Goal: Task Accomplishment & Management: Use online tool/utility

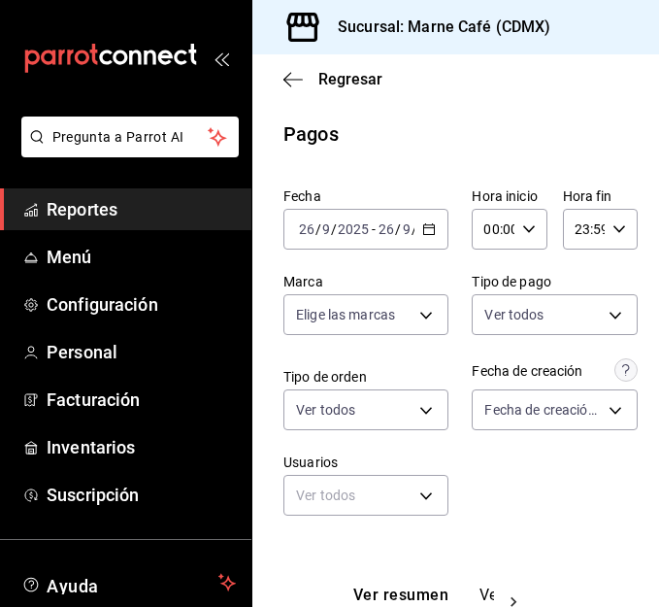
scroll to position [112, 0]
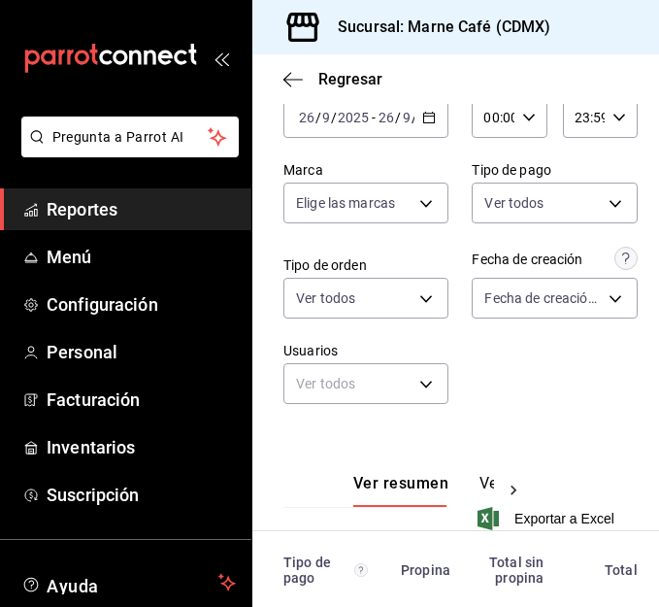
click at [96, 207] on span "Reportes" at bounding box center [141, 209] width 189 height 26
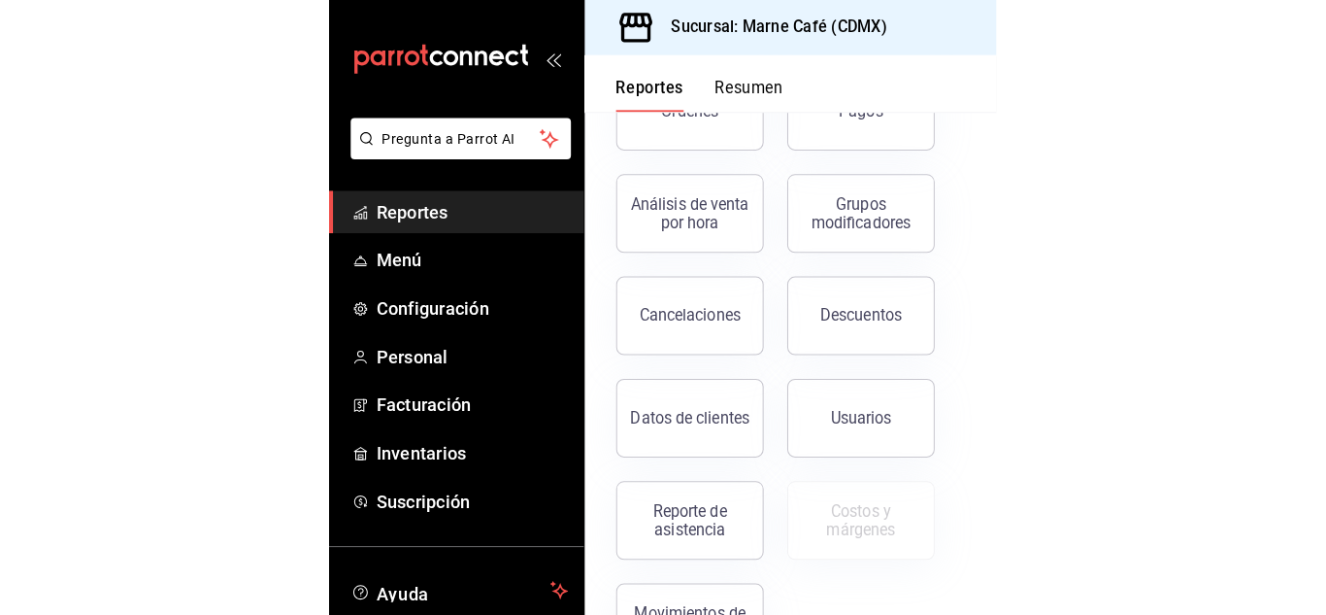
scroll to position [429, 0]
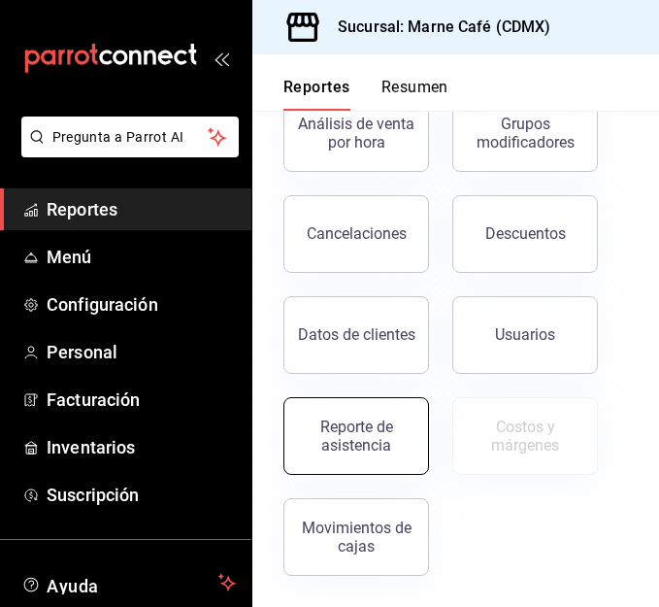
click at [351, 465] on button "Reporte de asistencia" at bounding box center [357, 436] width 146 height 78
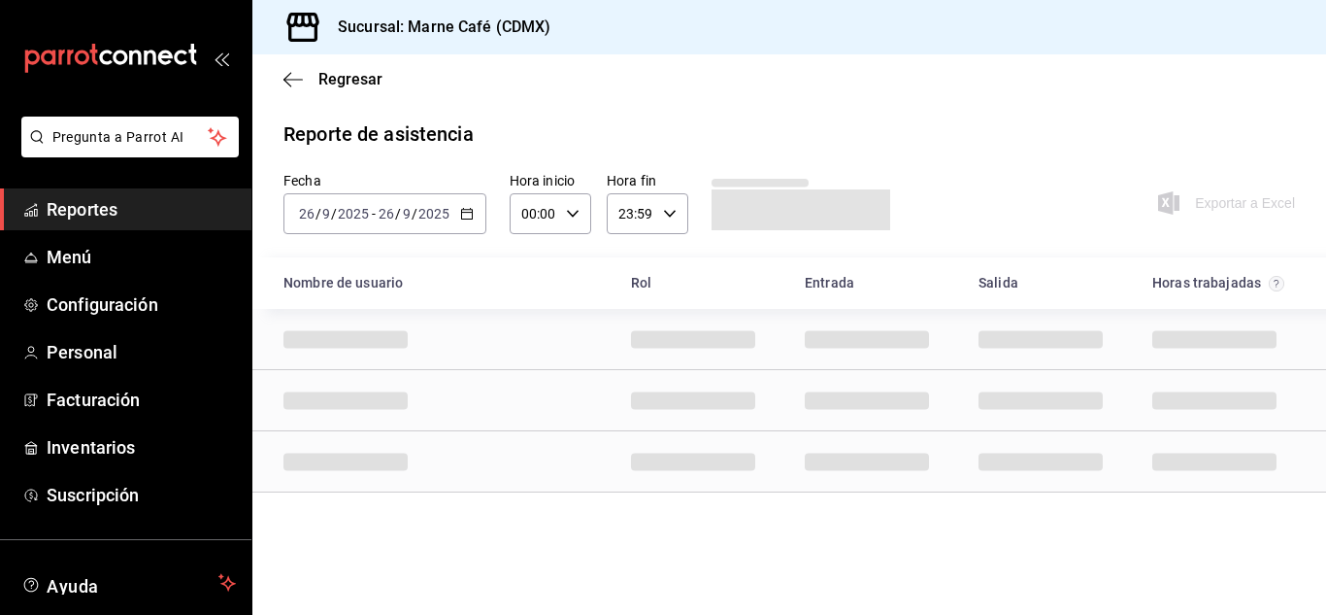
click at [461, 214] on icon "button" at bounding box center [467, 214] width 14 height 14
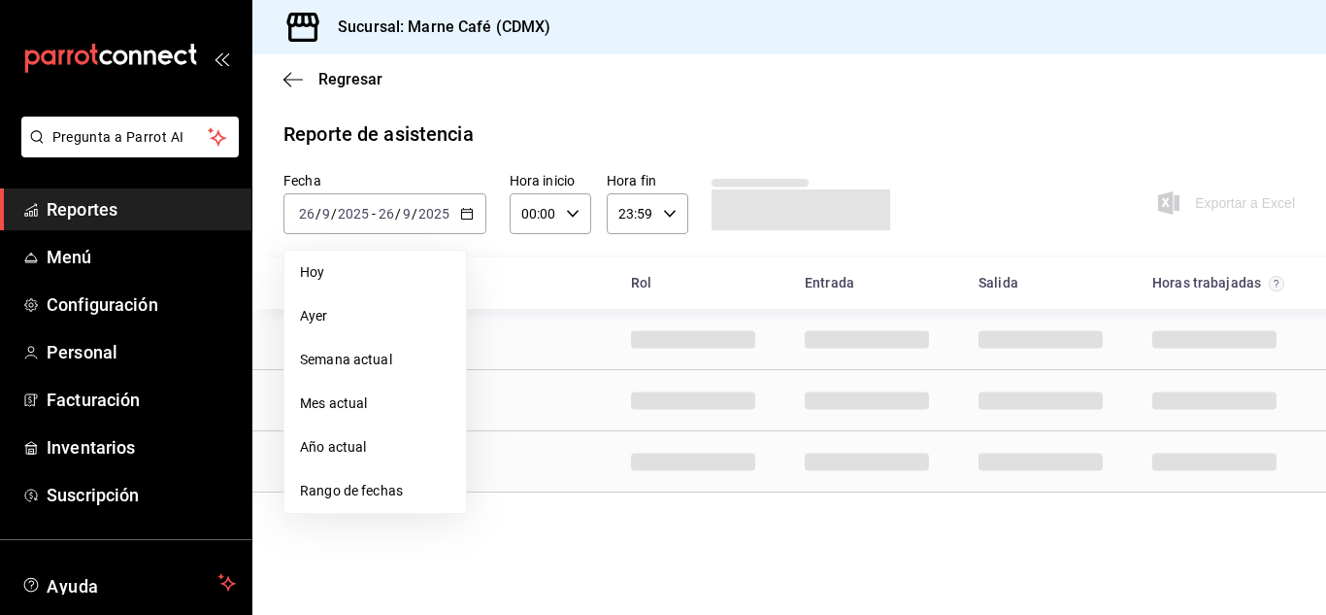
click at [377, 496] on span "Rango de fechas" at bounding box center [375, 491] width 150 height 20
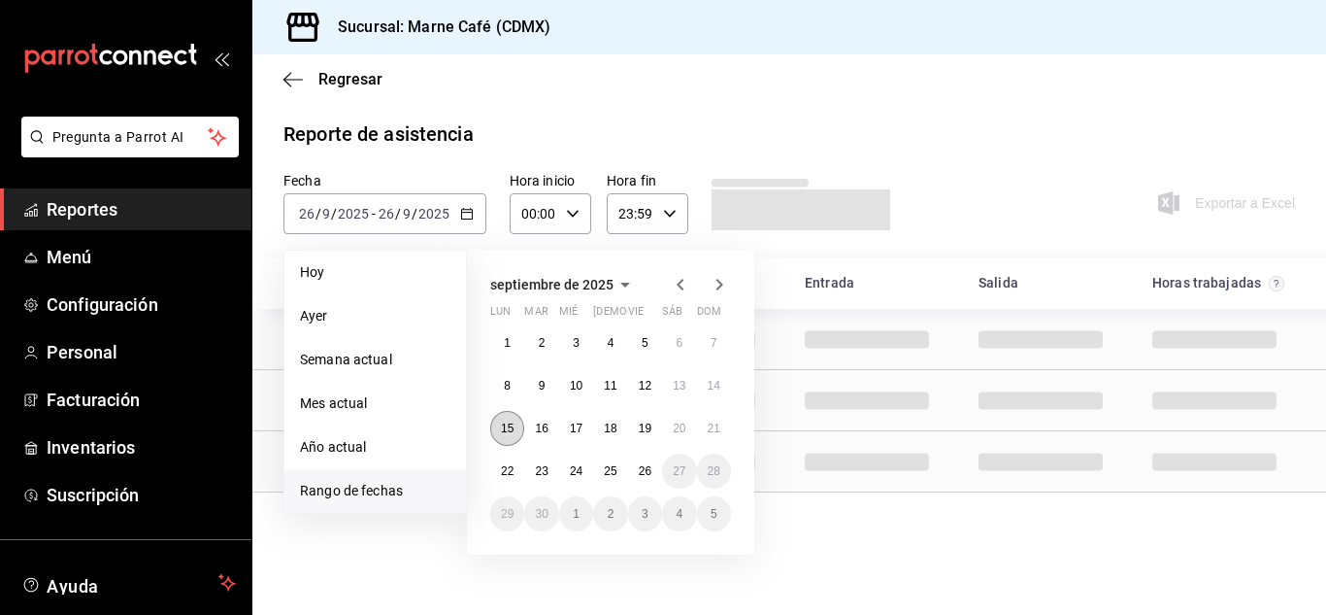
click at [511, 422] on abbr "15" at bounding box center [507, 428] width 13 height 14
click at [643, 469] on abbr "26" at bounding box center [645, 471] width 13 height 14
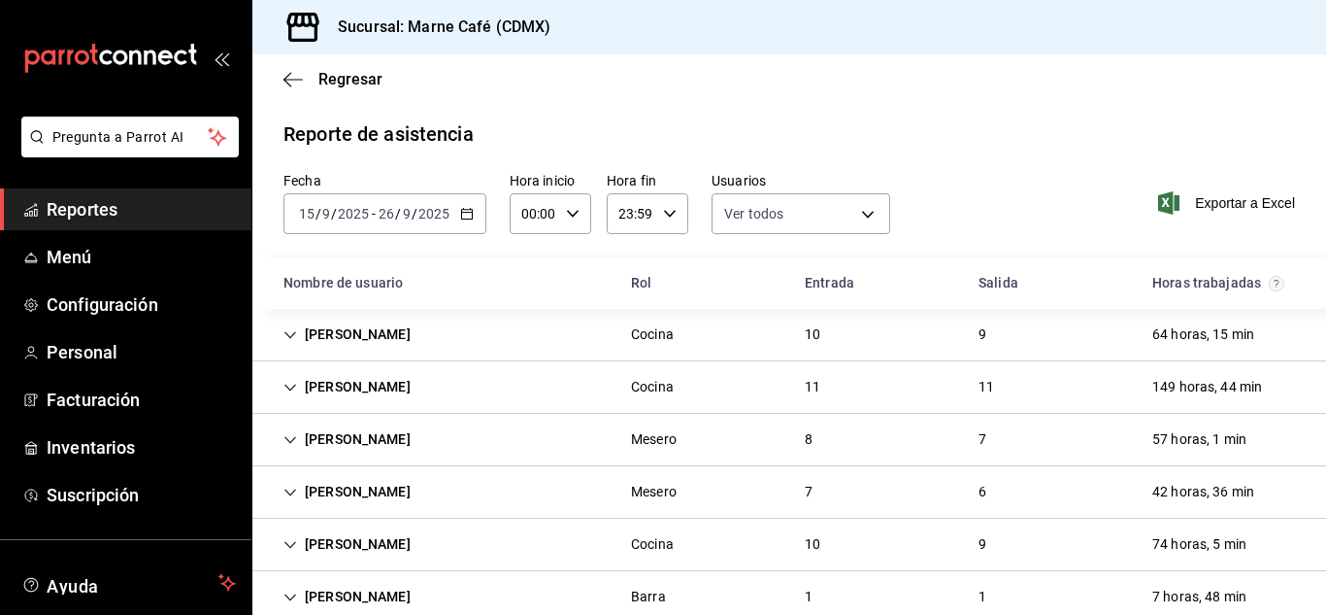
scroll to position [18, 0]
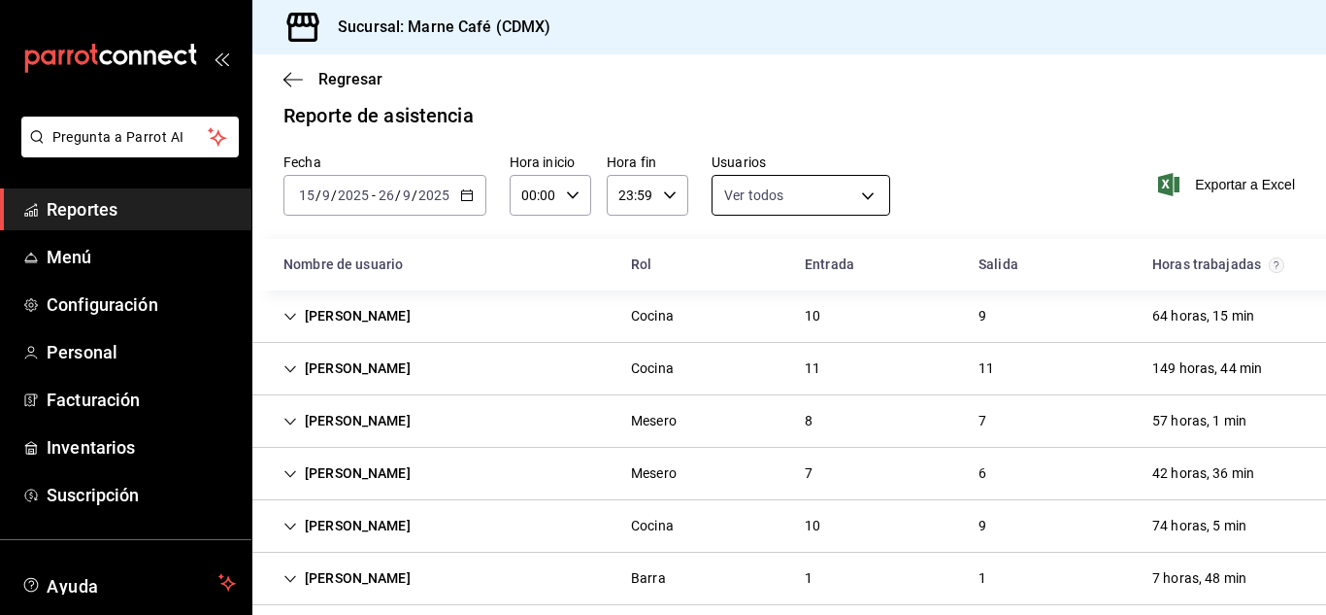
click at [658, 189] on body "Pregunta a Parrot AI Reportes Menú Configuración Personal Facturación Inventari…" at bounding box center [663, 307] width 1326 height 615
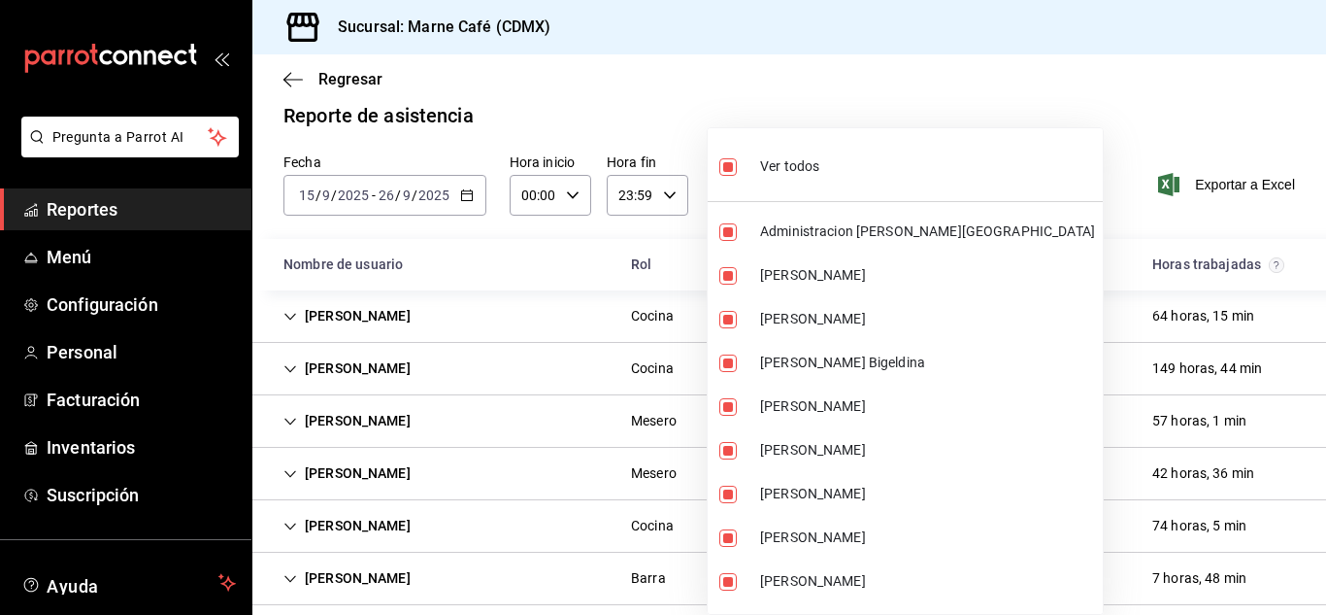
click at [658, 172] on span "Ver todos" at bounding box center [789, 166] width 59 height 20
checkbox input "false"
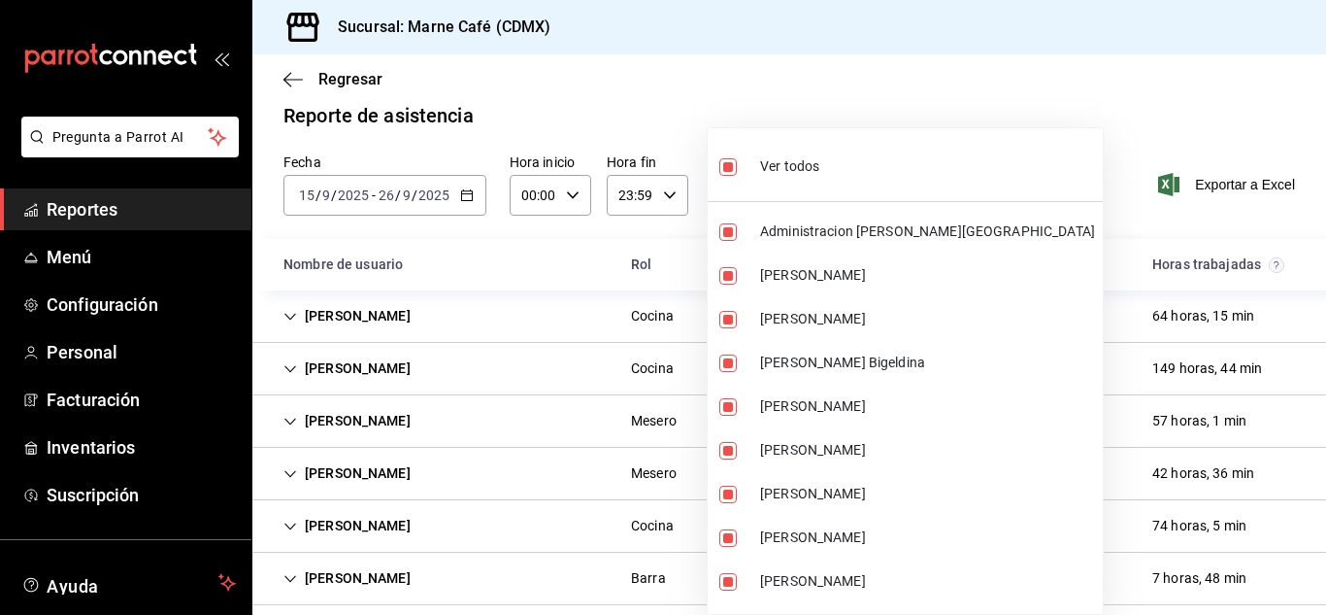
checkbox input "false"
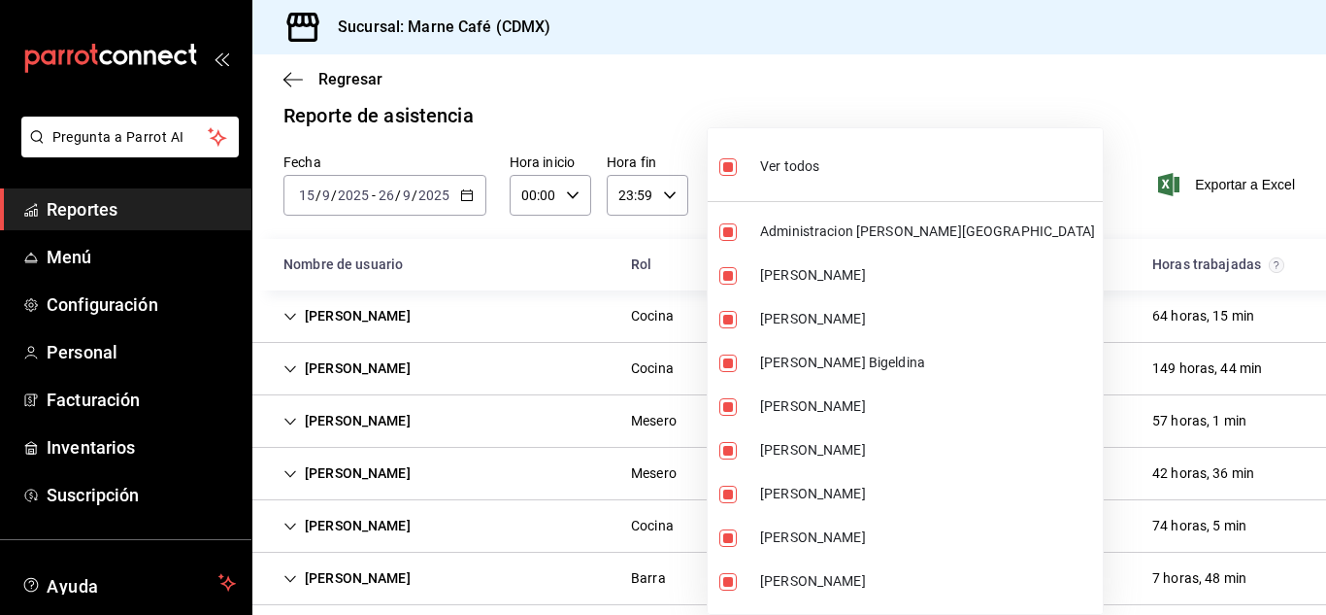
checkbox input "false"
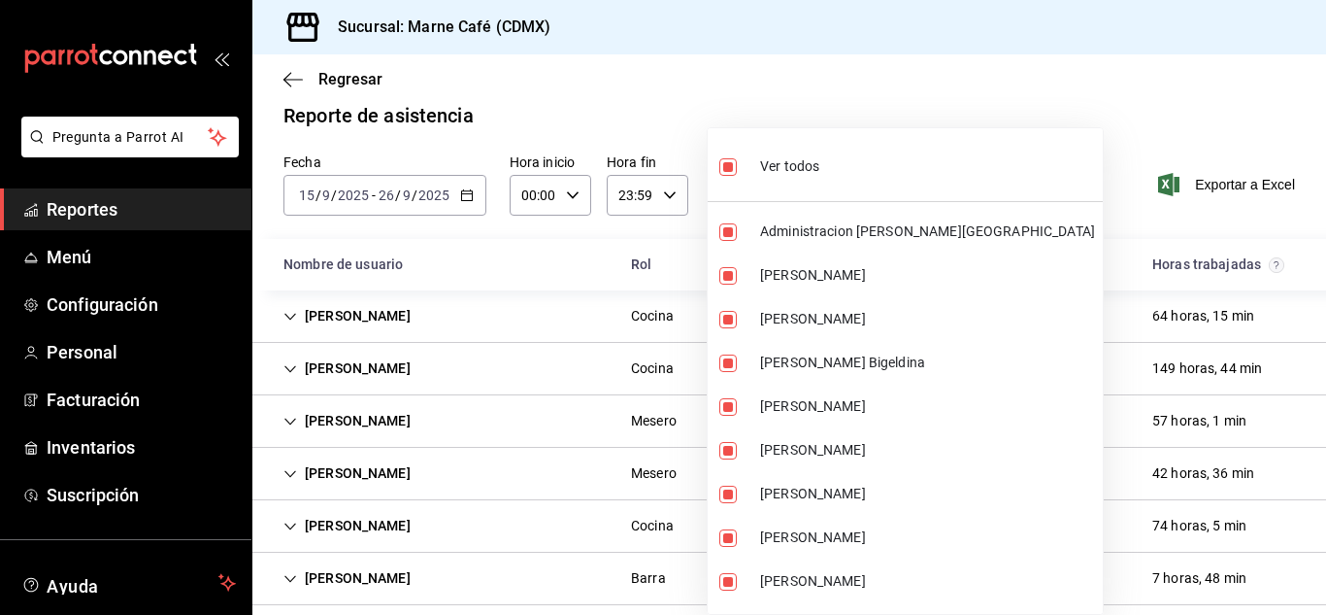
checkbox input "false"
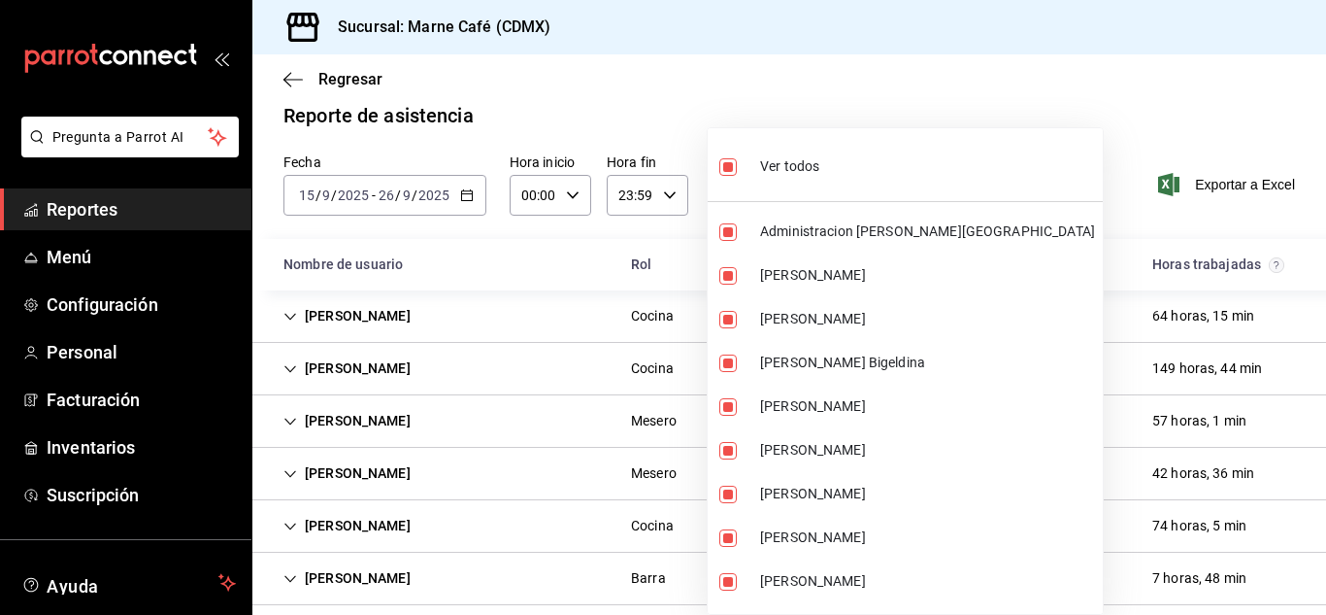
checkbox input "false"
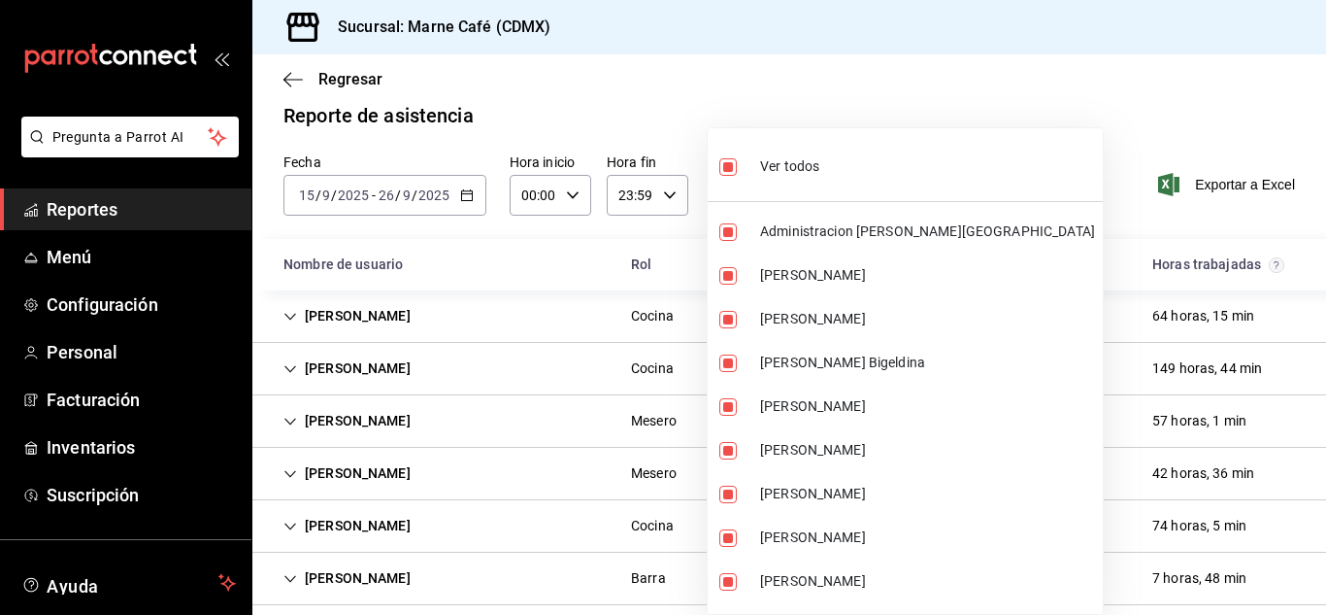
checkbox input "false"
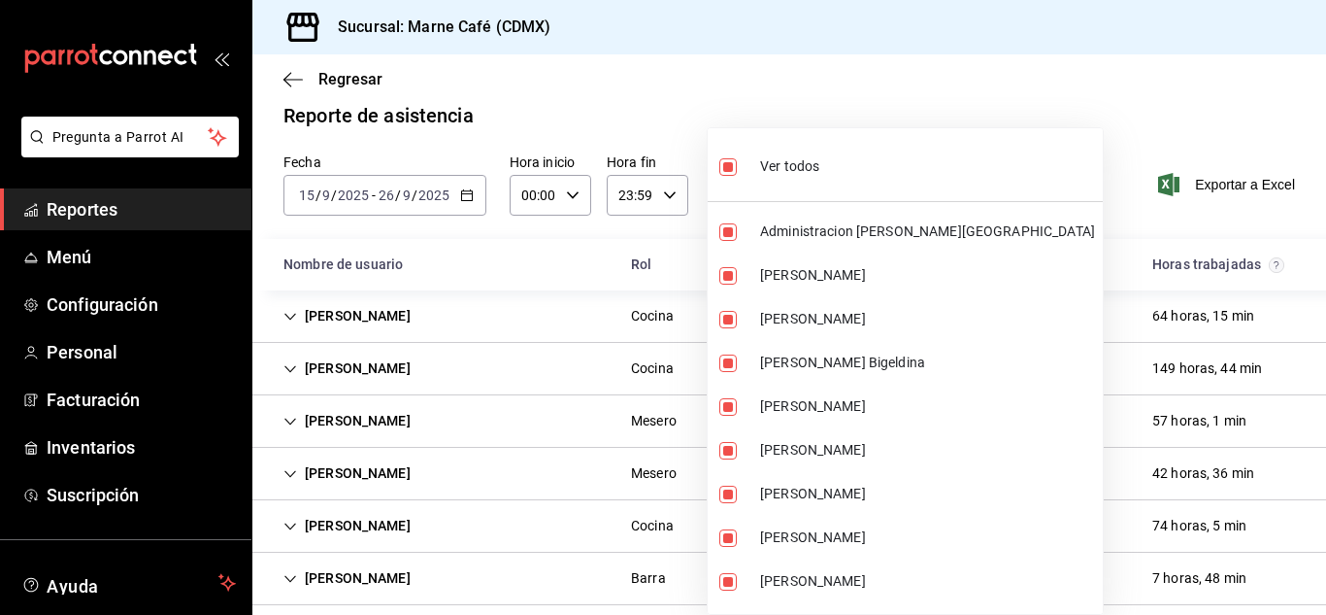
checkbox input "false"
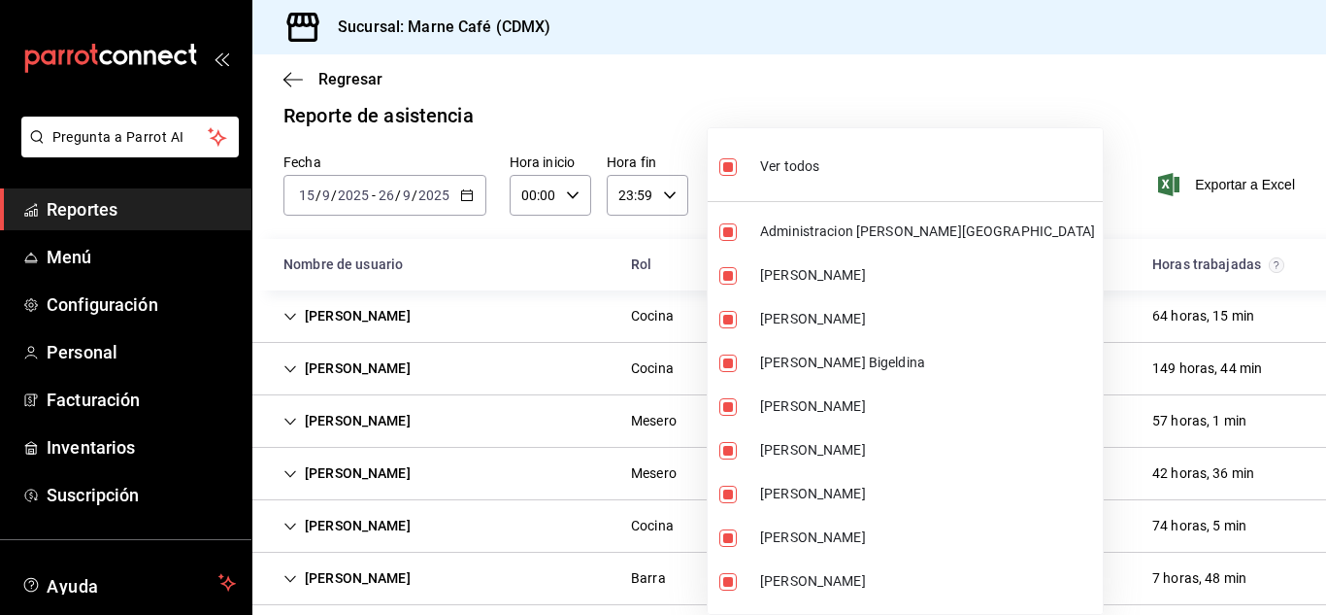
checkbox input "false"
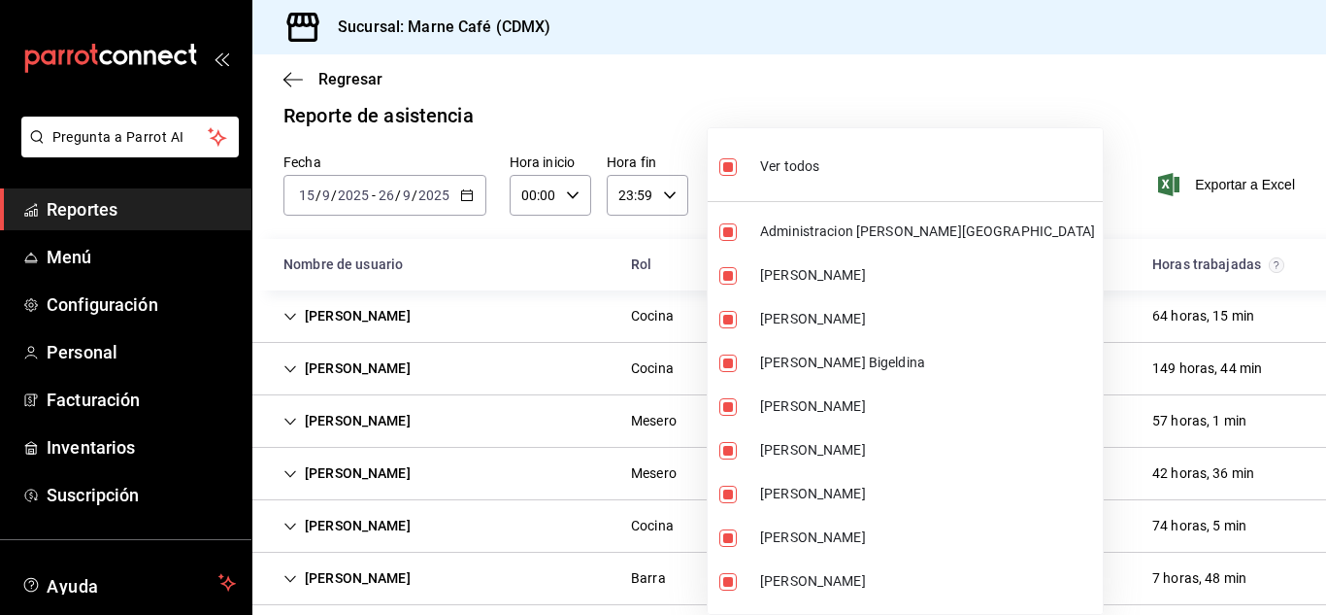
scroll to position [0, 0]
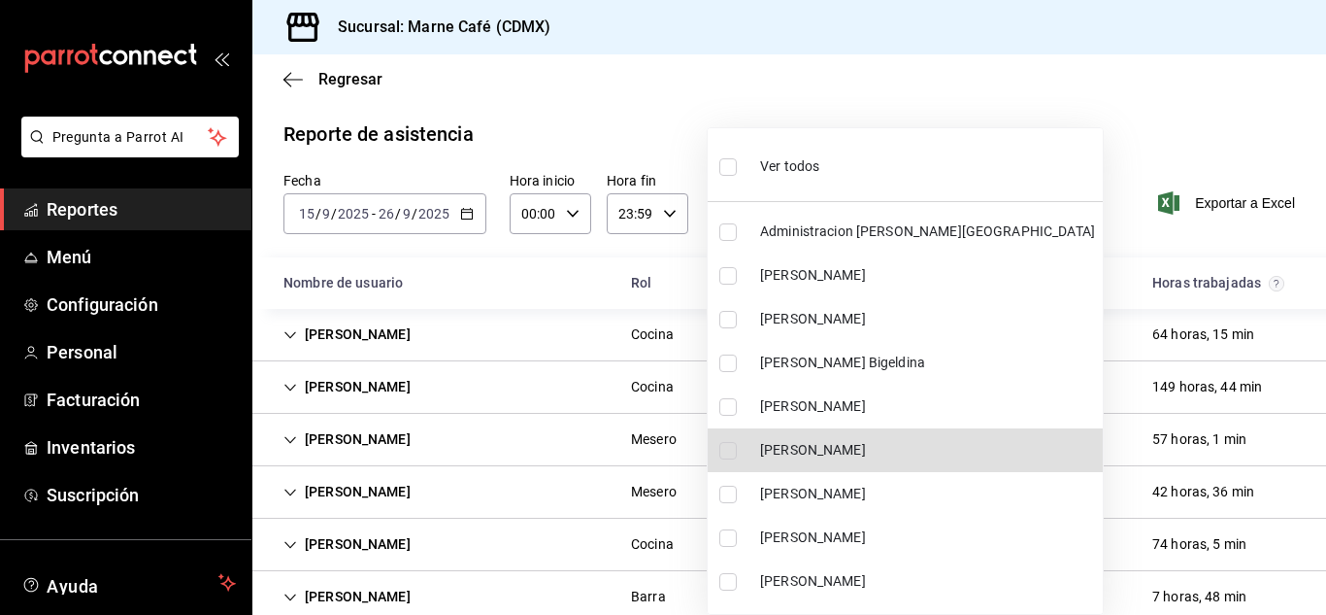
click at [658, 453] on span "[PERSON_NAME]" at bounding box center [927, 450] width 335 height 20
type input "40f7751d-8110-4d00-95a4-0dc886ffba67"
checkbox input "true"
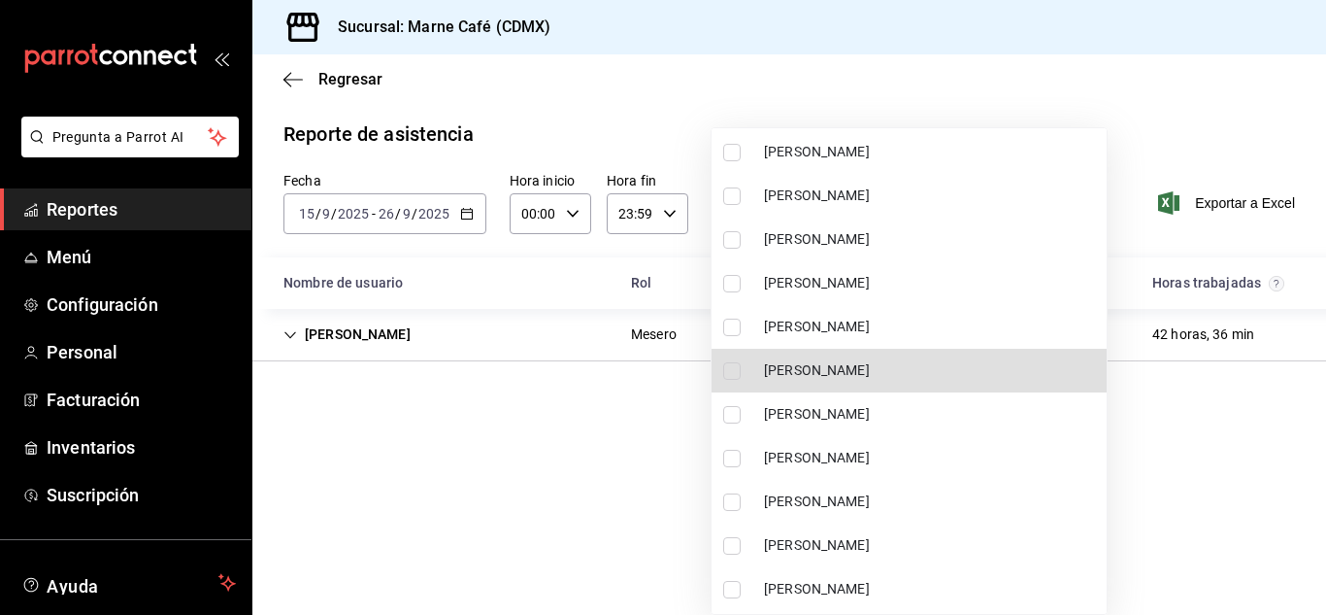
scroll to position [786, 0]
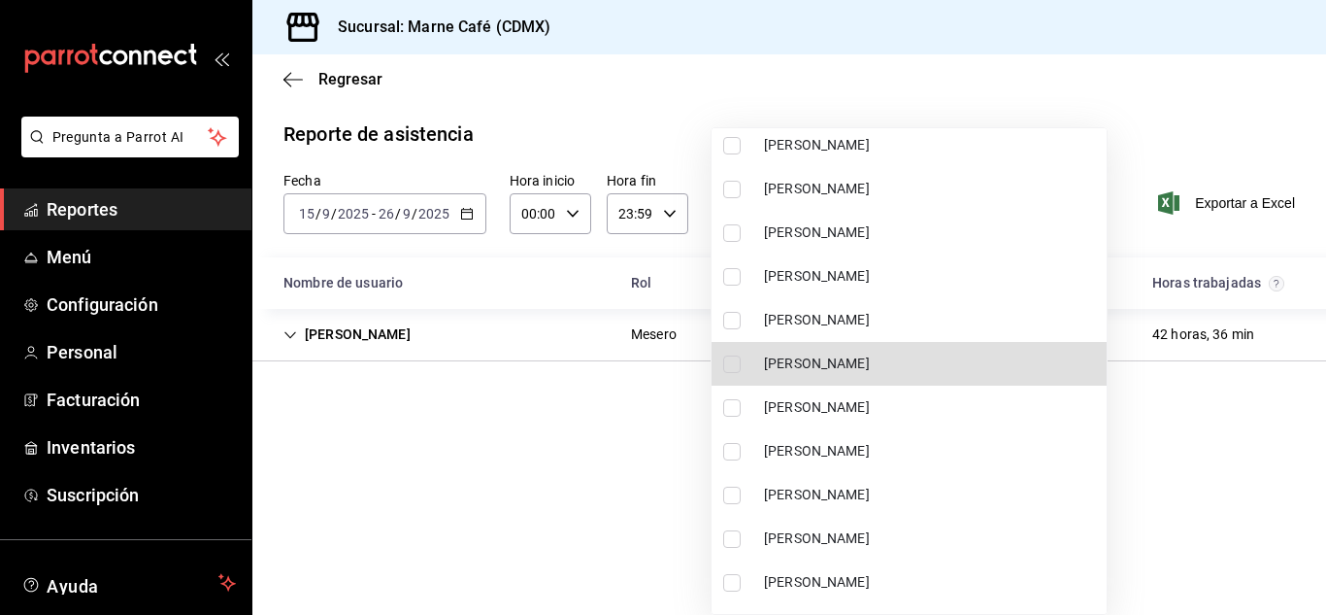
click at [658, 376] on li "[PERSON_NAME]" at bounding box center [909, 364] width 395 height 44
type input "40f7751d-8110-4d00-95a4-0dc886ffba67,729cdd8f-9cd3-4d27-ad2f-8190435dad14"
checkbox input "true"
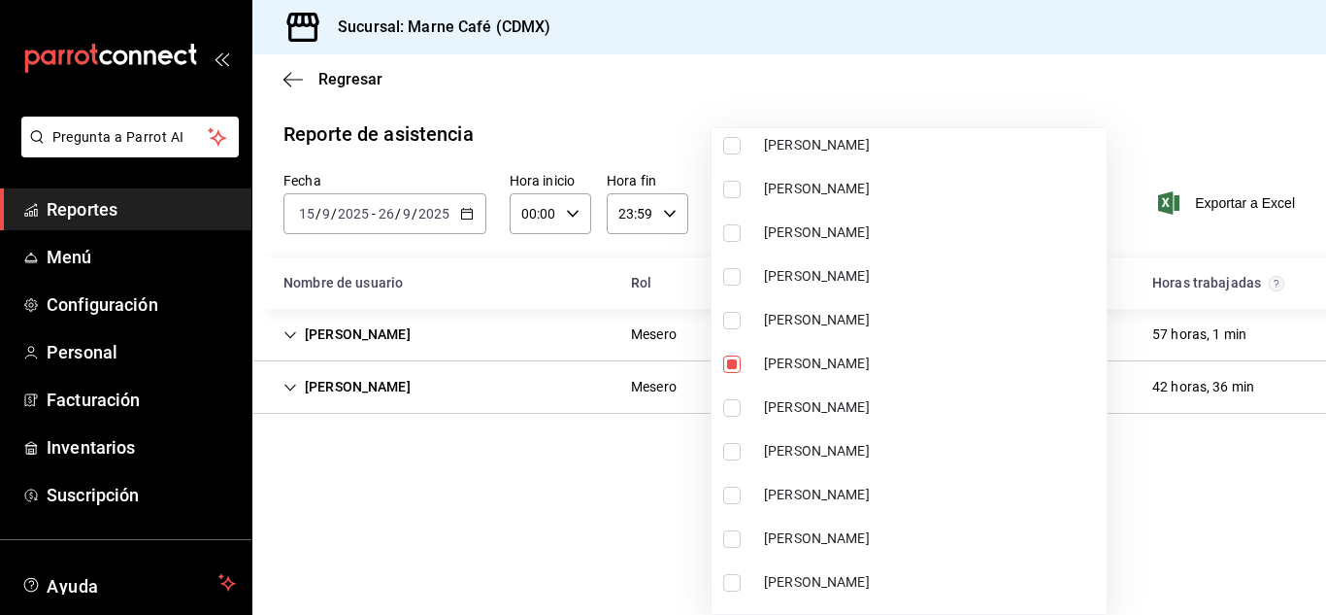
click at [585, 577] on div at bounding box center [663, 307] width 1326 height 615
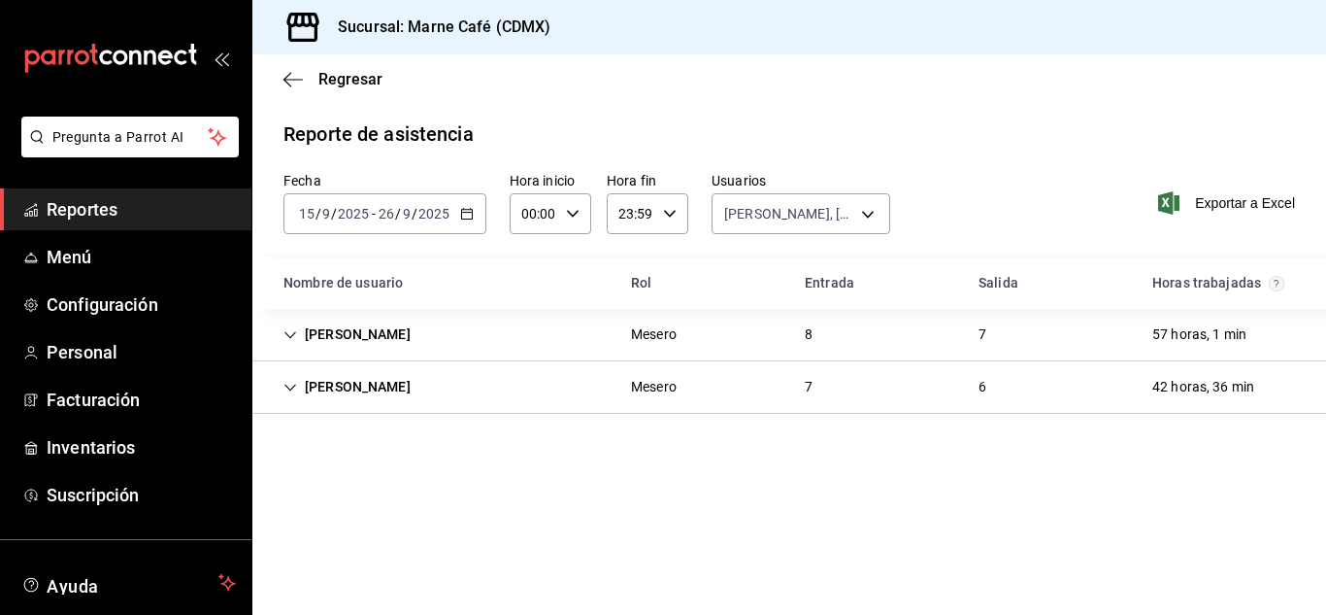
click at [426, 338] on div "[PERSON_NAME]" at bounding box center [347, 335] width 158 height 36
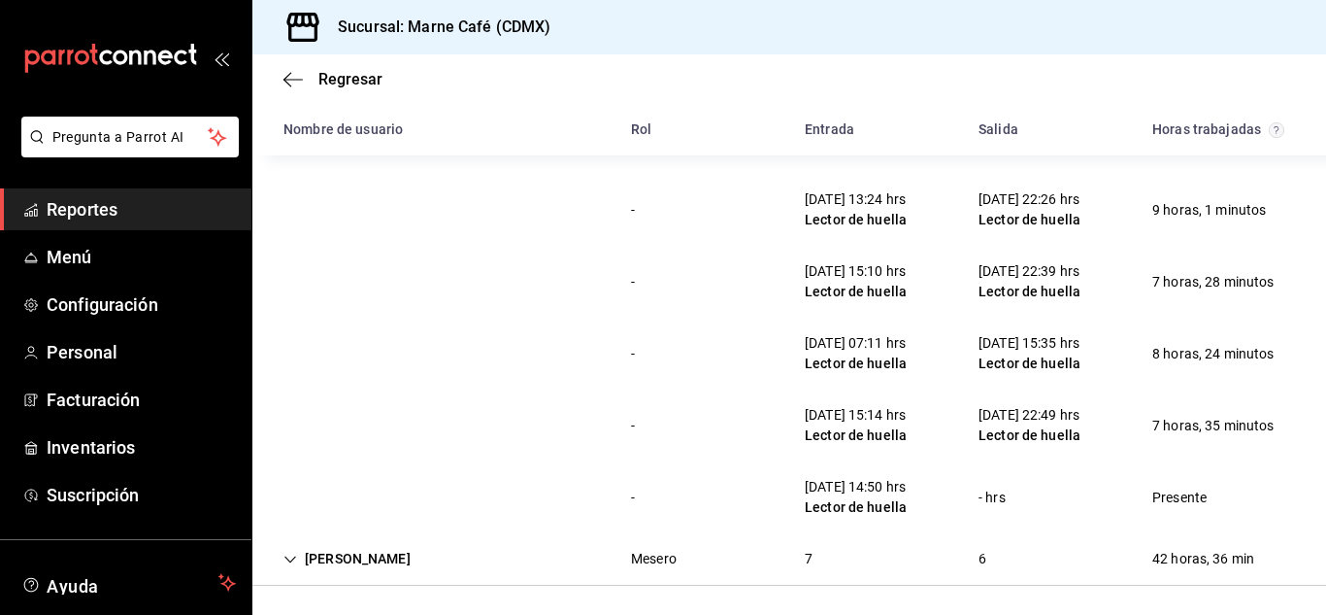
scroll to position [404, 0]
click at [581, 557] on div "[PERSON_NAME] Mesero 7 6 42 horas, 36 min" at bounding box center [789, 557] width 1074 height 52
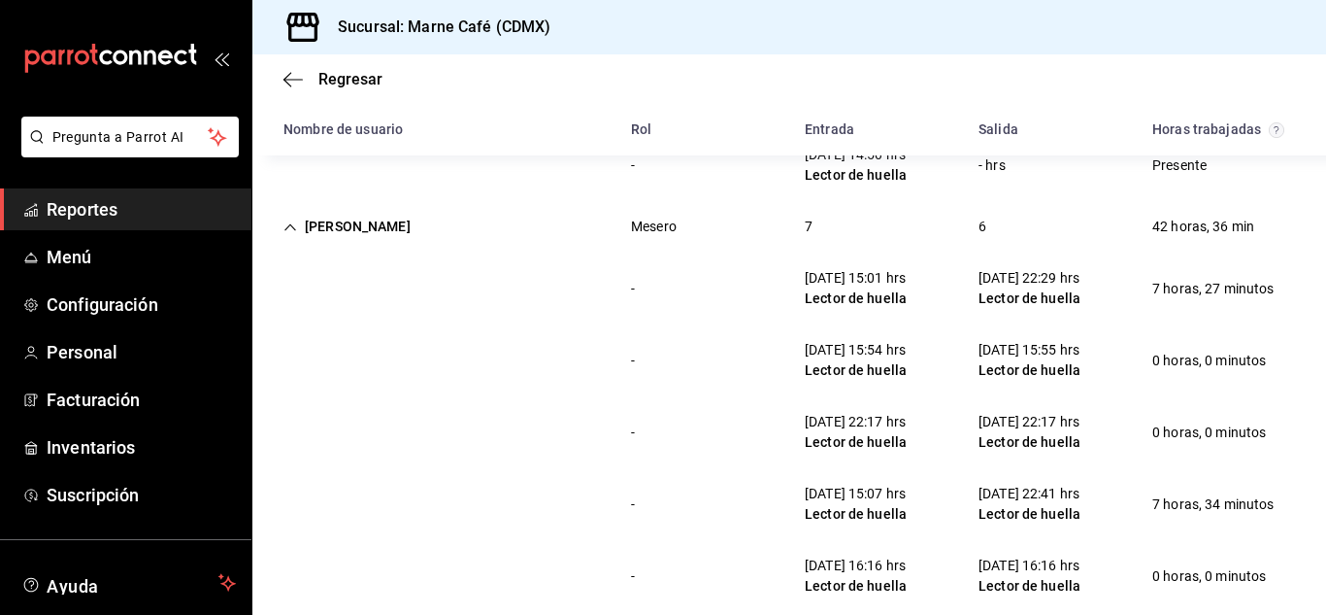
scroll to position [906, 0]
